Goal: Task Accomplishment & Management: Complete application form

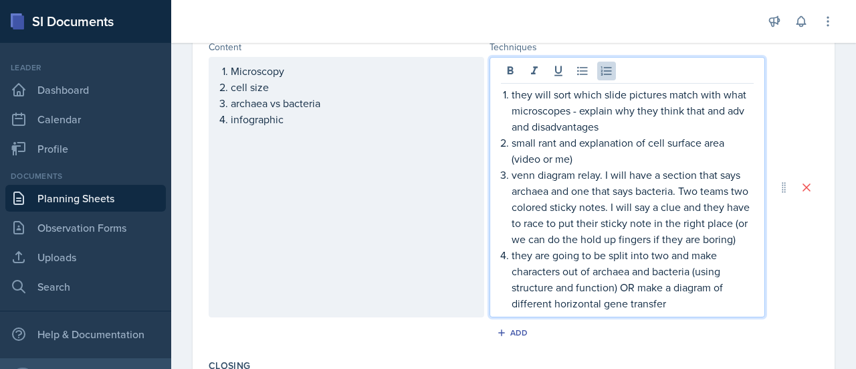
scroll to position [466, 0]
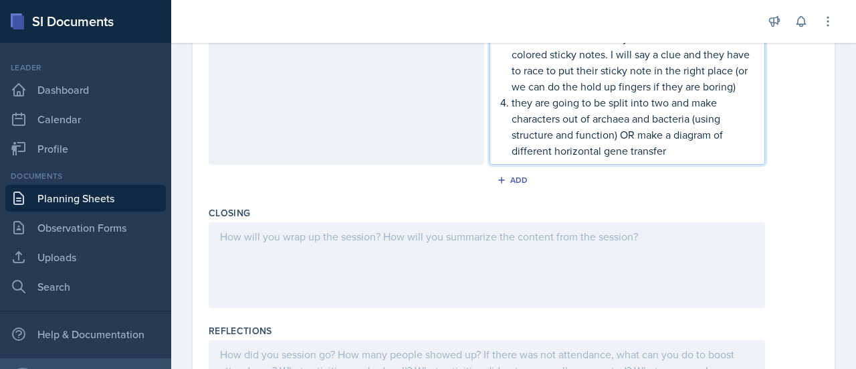
click at [591, 244] on p at bounding box center [487, 236] width 534 height 16
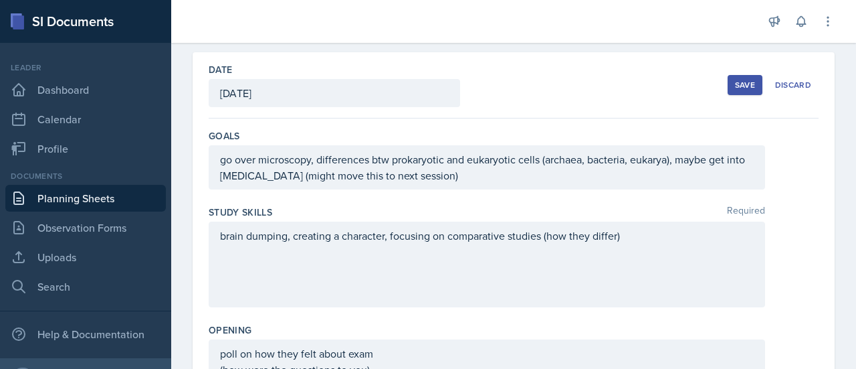
scroll to position [0, 0]
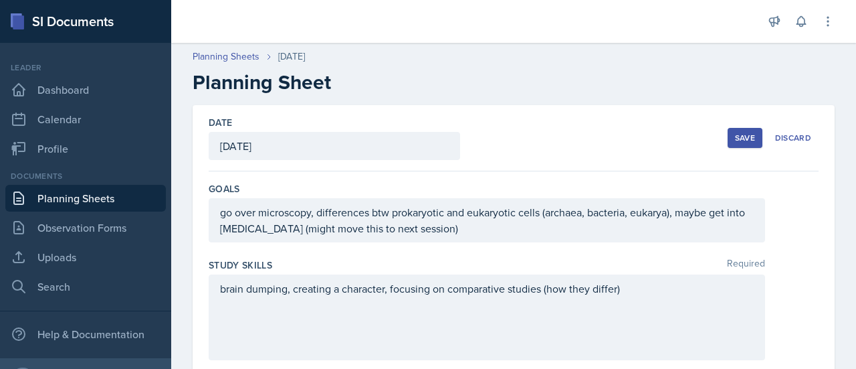
click at [735, 140] on div "Save" at bounding box center [745, 137] width 20 height 11
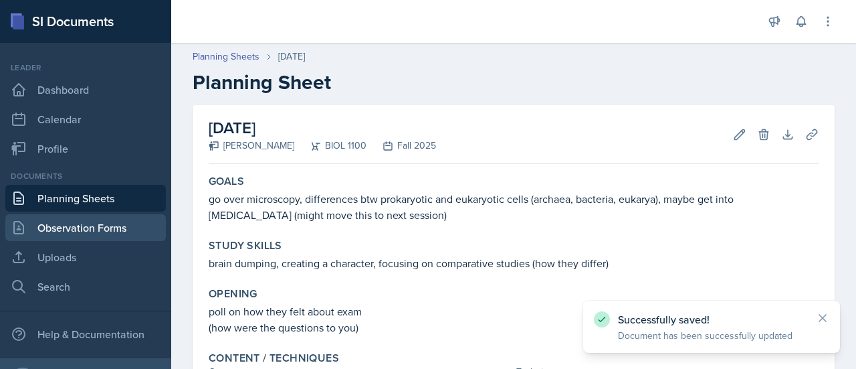
click at [92, 227] on link "Observation Forms" at bounding box center [85, 227] width 161 height 27
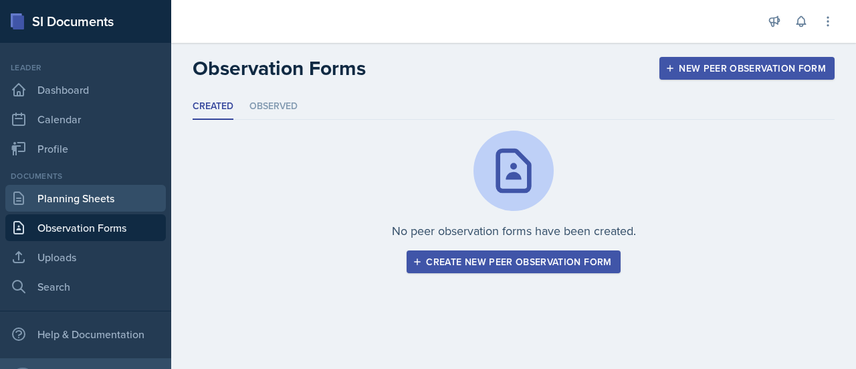
click at [76, 205] on link "Planning Sheets" at bounding box center [85, 198] width 161 height 27
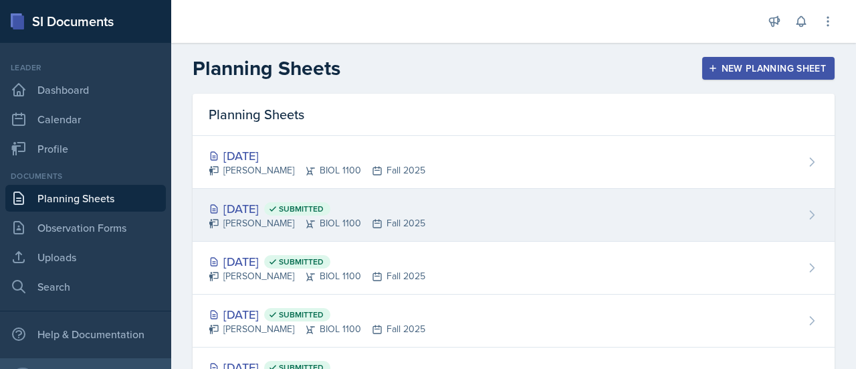
click at [476, 208] on div "[DATE] Submitted [PERSON_NAME] BIOL 1100 Fall 2025" at bounding box center [514, 215] width 642 height 53
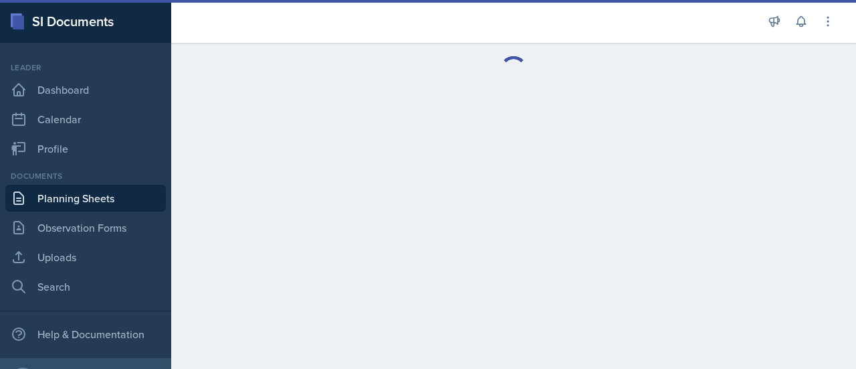
click at [476, 208] on main at bounding box center [513, 206] width 685 height 326
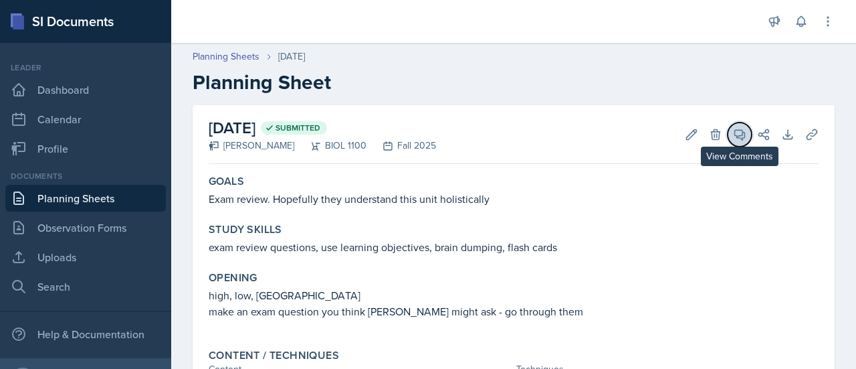
click at [735, 130] on icon at bounding box center [740, 135] width 10 height 10
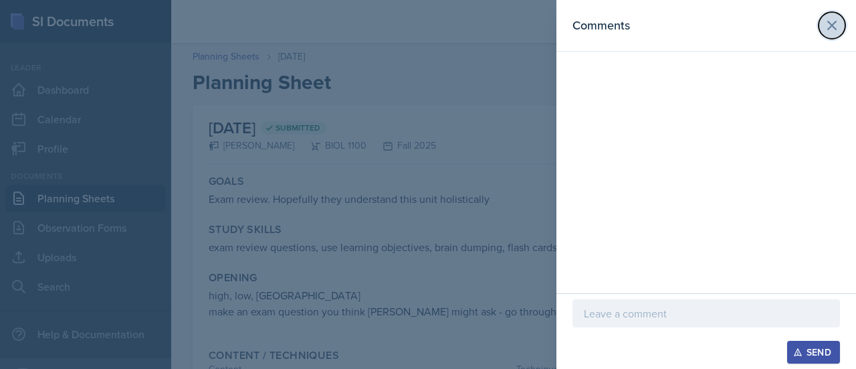
click at [828, 23] on icon at bounding box center [832, 25] width 16 height 16
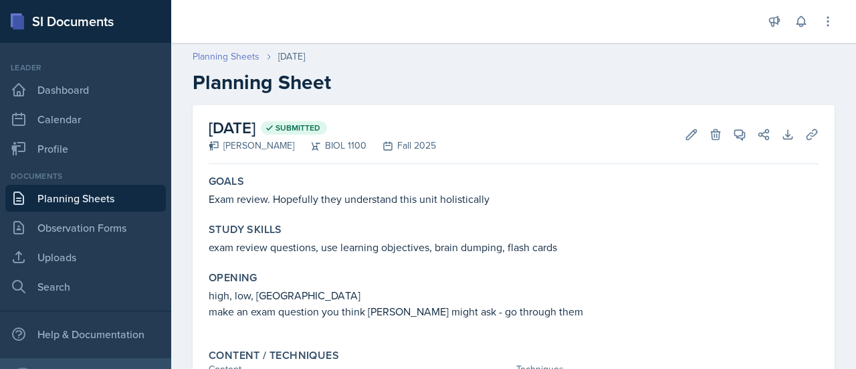
click at [231, 60] on link "Planning Sheets" at bounding box center [226, 56] width 67 height 14
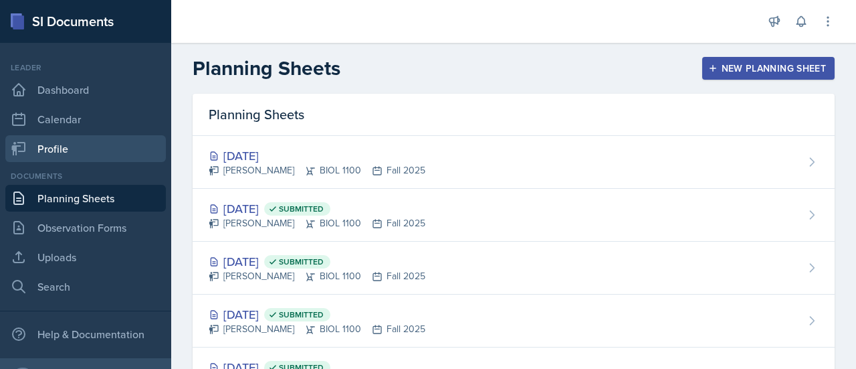
click at [64, 144] on link "Profile" at bounding box center [85, 148] width 161 height 27
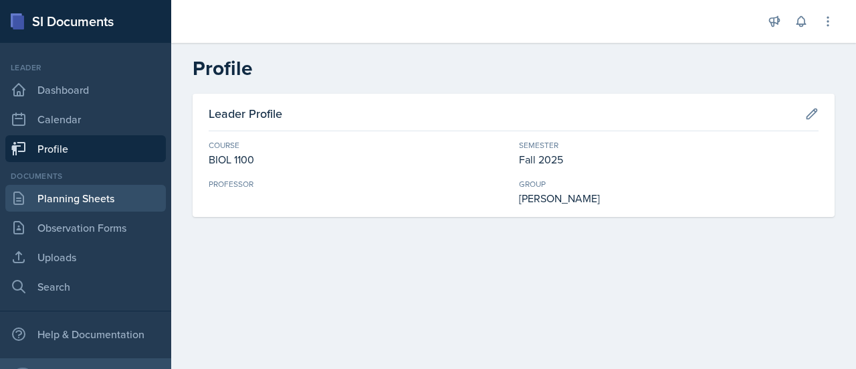
click at [96, 198] on link "Planning Sheets" at bounding box center [85, 198] width 161 height 27
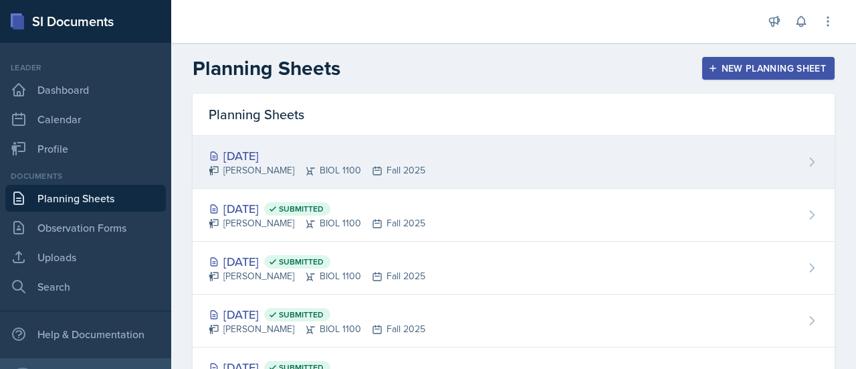
click at [258, 154] on div "[DATE]" at bounding box center [317, 155] width 217 height 18
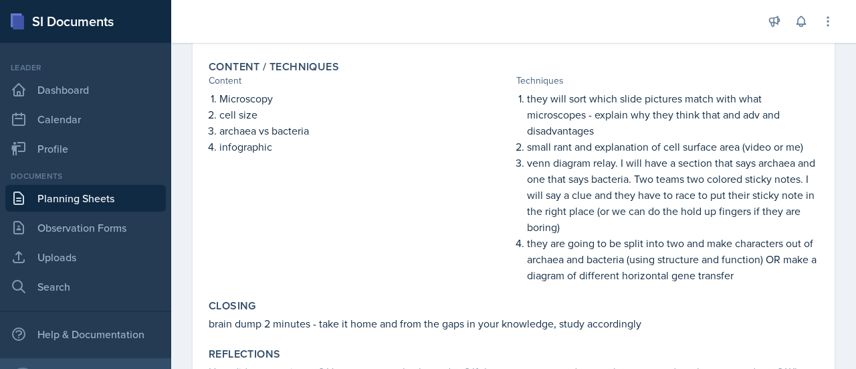
scroll to position [290, 0]
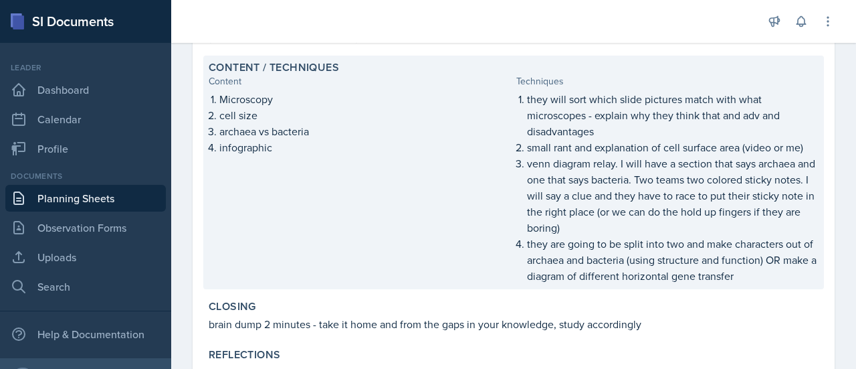
click at [631, 139] on p "small rant and explanation of cell surface area (video or me)" at bounding box center [673, 147] width 292 height 16
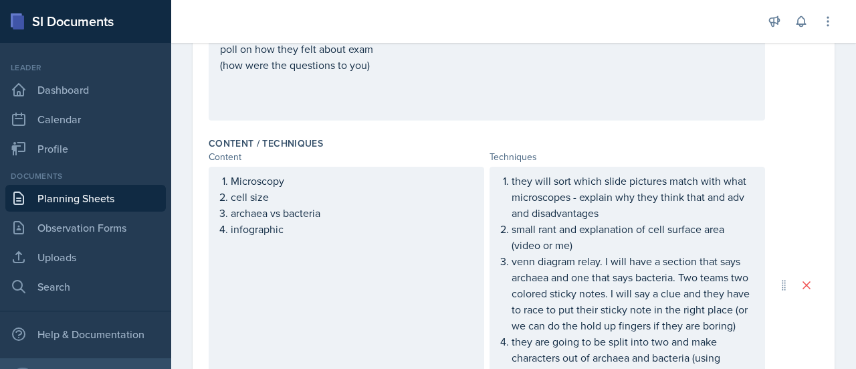
click at [584, 253] on p "venn diagram relay. I will have a section that says archaea and one that says b…" at bounding box center [633, 293] width 242 height 80
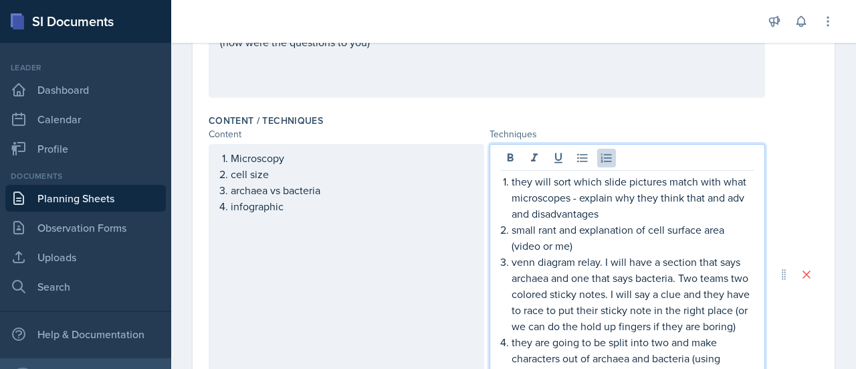
click at [729, 282] on p "venn diagram relay. I will have a section that says archaea and one that says b…" at bounding box center [633, 294] width 242 height 80
click at [569, 251] on p "small rant and explanation of cell surface area (video or me)" at bounding box center [633, 237] width 242 height 32
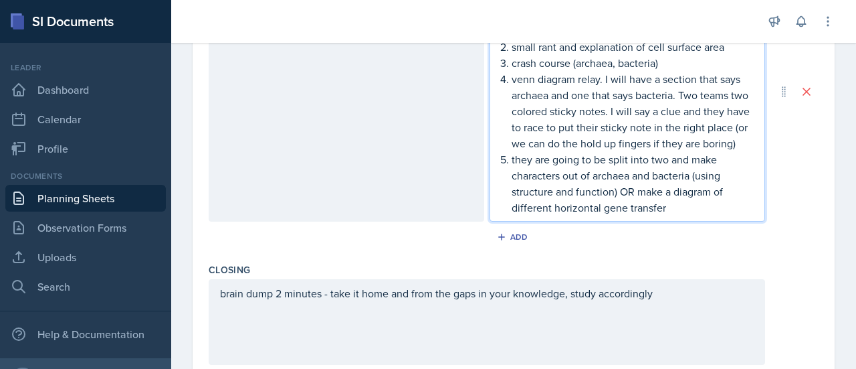
scroll to position [561, 0]
click at [680, 217] on p "they are going to be split into two and make characters out of archaea and bact…" at bounding box center [633, 185] width 242 height 64
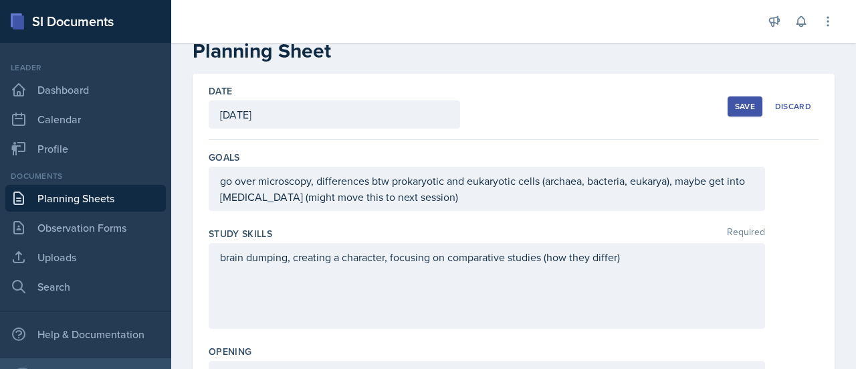
scroll to position [0, 0]
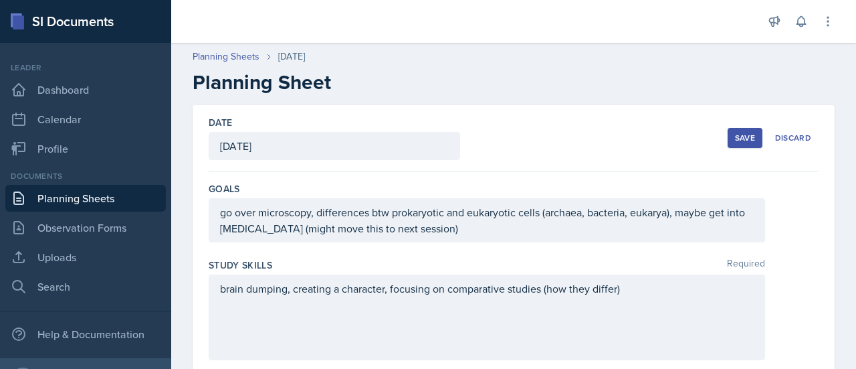
click at [736, 138] on div "Save" at bounding box center [745, 137] width 20 height 11
